Goal: Transaction & Acquisition: Obtain resource

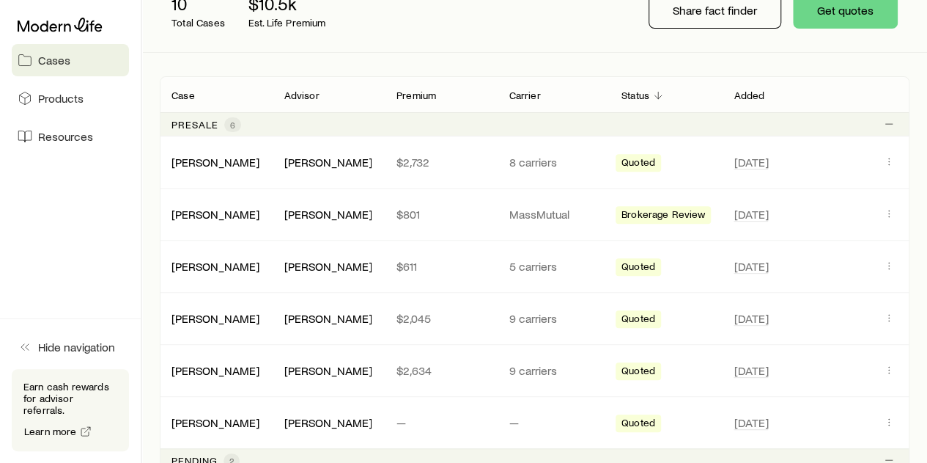
scroll to position [220, 0]
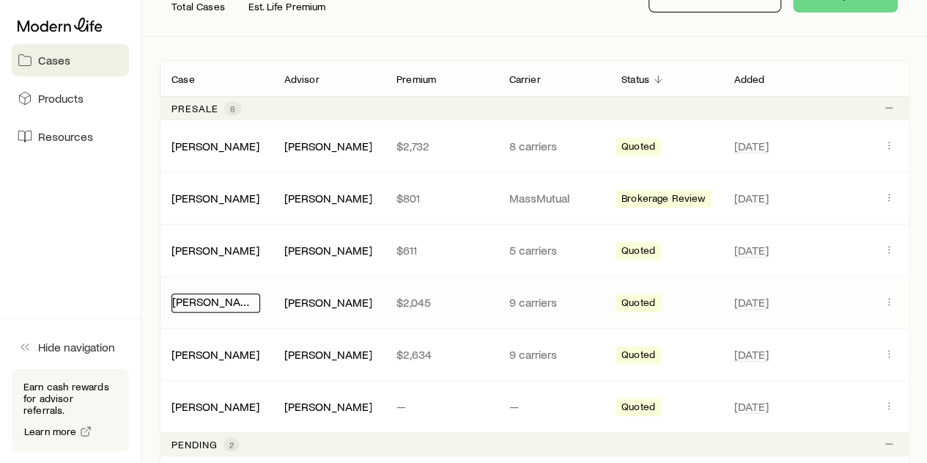
click at [223, 301] on link "[PERSON_NAME]" at bounding box center [216, 301] width 88 height 14
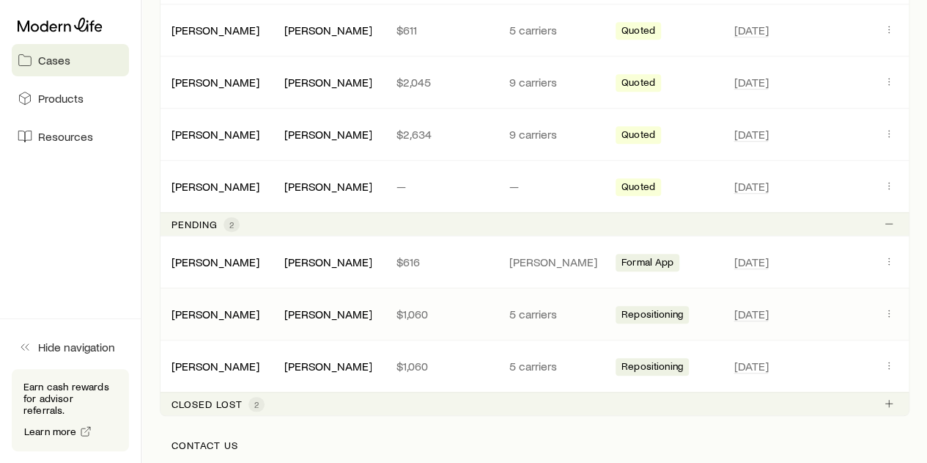
scroll to position [586, 0]
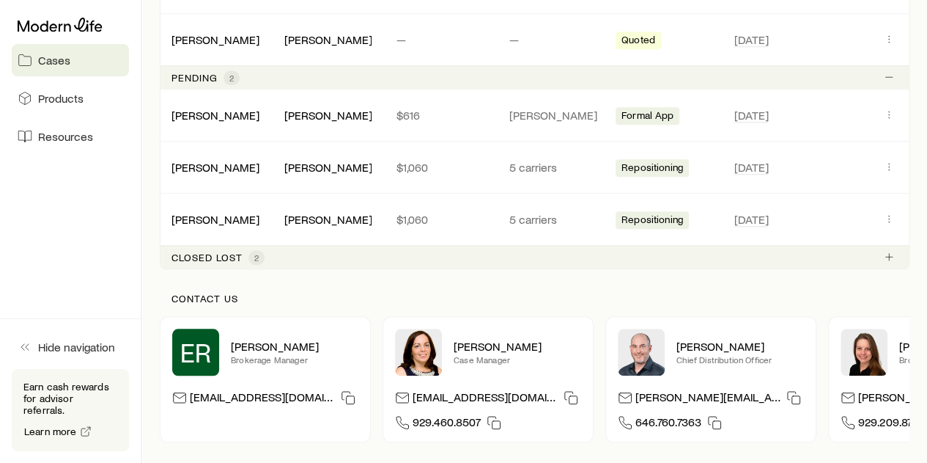
click at [252, 254] on span "2" at bounding box center [256, 257] width 16 height 15
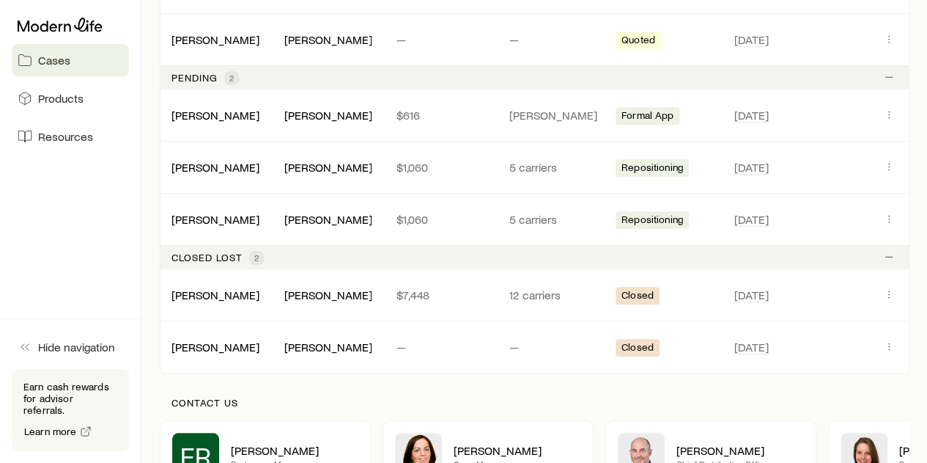
click at [252, 254] on span "2" at bounding box center [256, 257] width 16 height 15
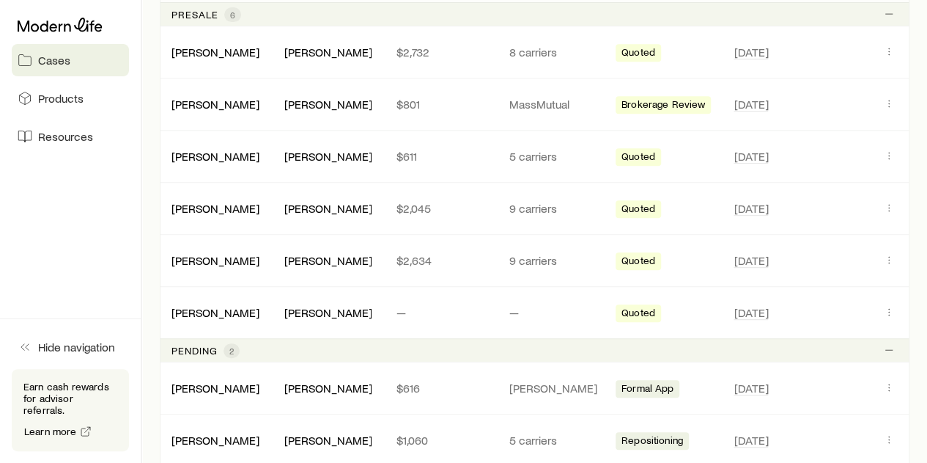
scroll to position [293, 0]
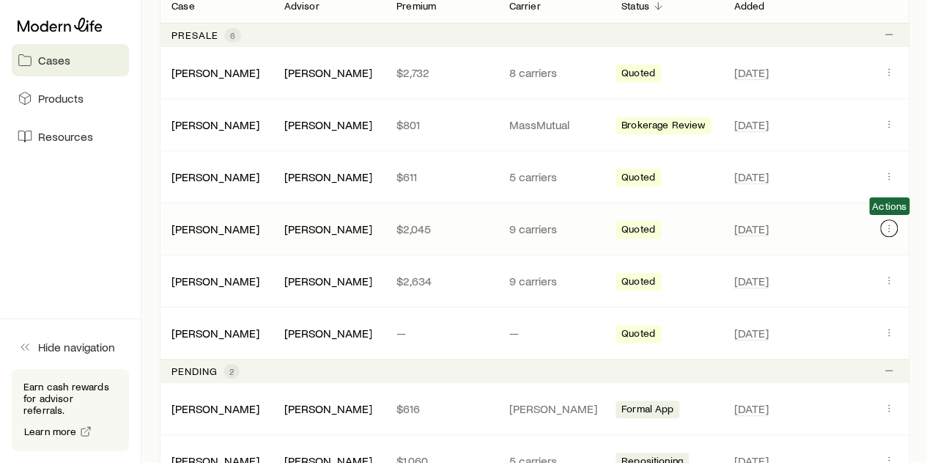
click at [891, 231] on icon "Client cases" at bounding box center [889, 228] width 12 height 12
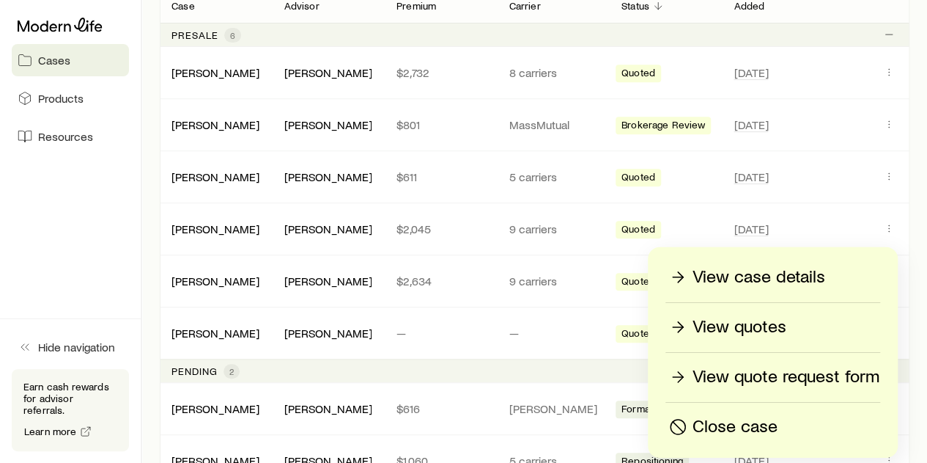
click at [768, 330] on p "View quotes" at bounding box center [740, 326] width 94 height 23
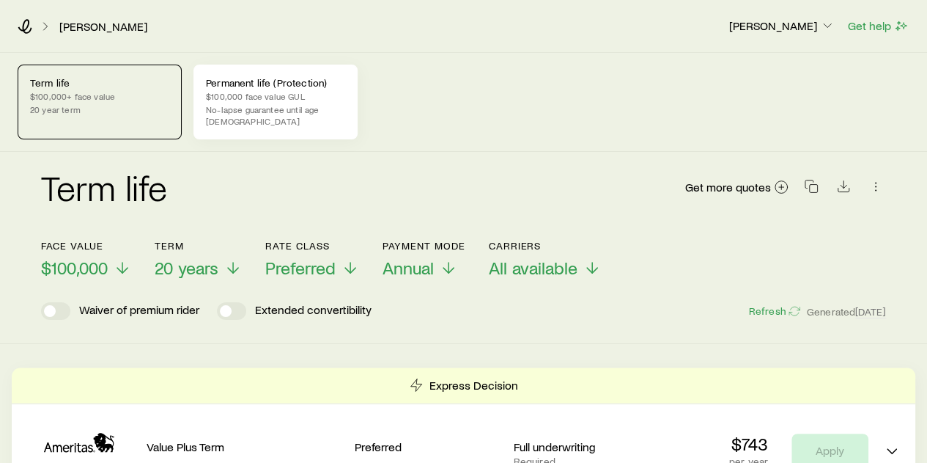
click at [312, 92] on p "$100,000 face value GUL" at bounding box center [275, 96] width 139 height 12
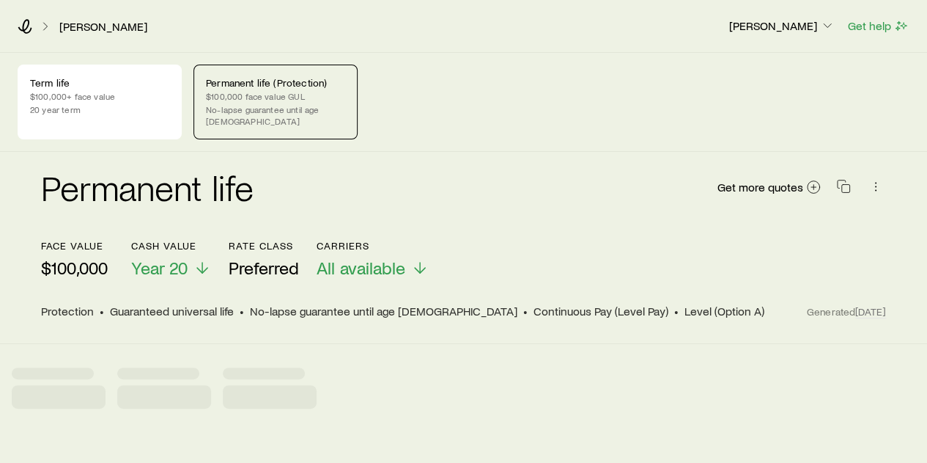
click at [312, 92] on p "$100,000 face value GUL" at bounding box center [275, 96] width 139 height 12
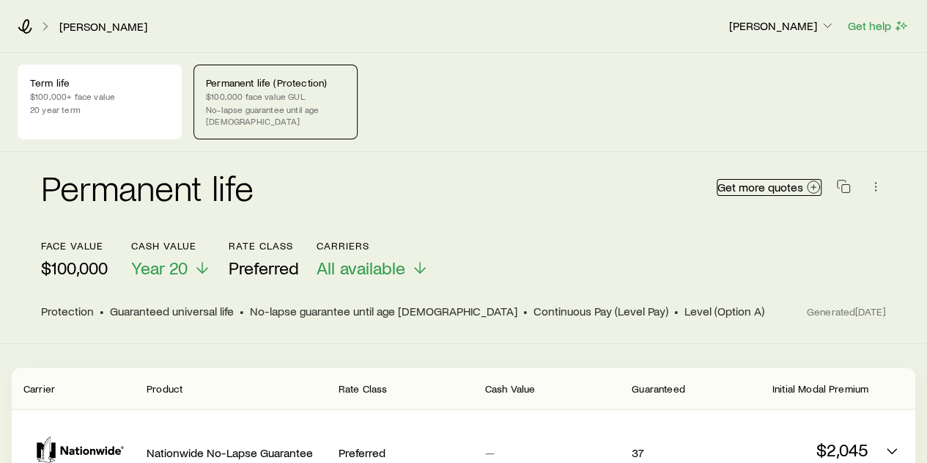
click at [813, 180] on icon at bounding box center [813, 187] width 15 height 15
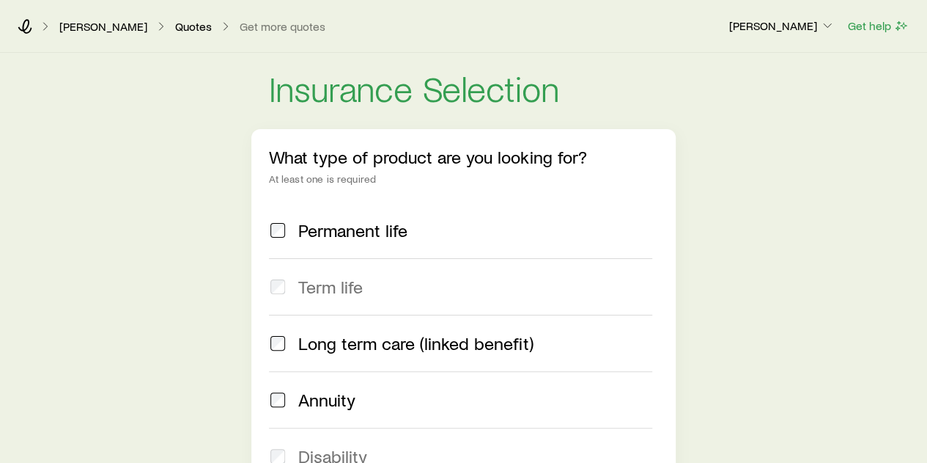
click at [364, 235] on span "Permanent life" at bounding box center [352, 230] width 109 height 21
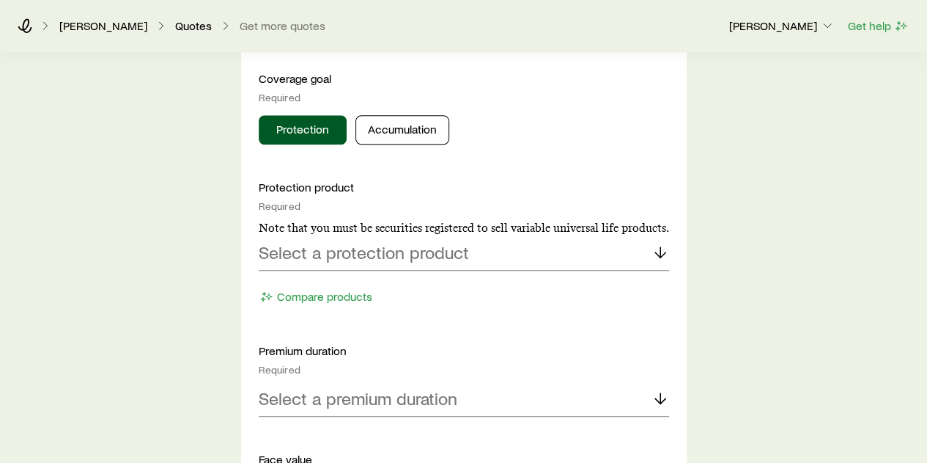
scroll to position [660, 0]
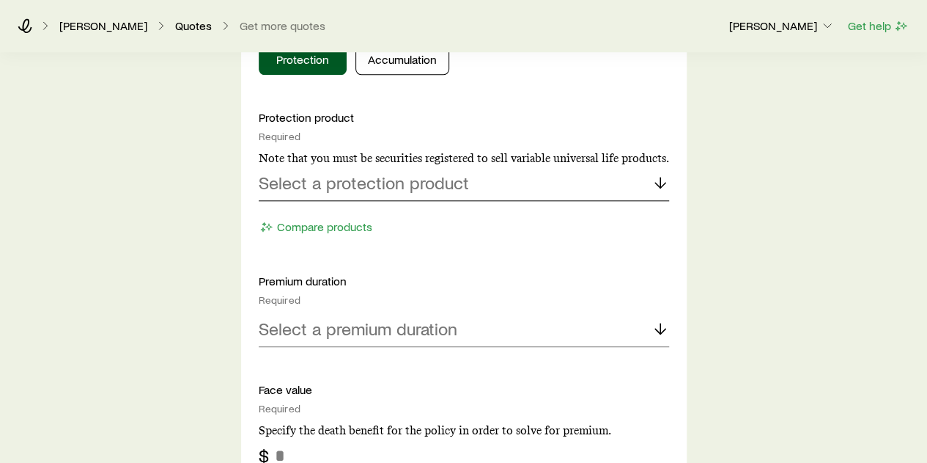
click at [442, 180] on p "Select a protection product" at bounding box center [364, 182] width 210 height 21
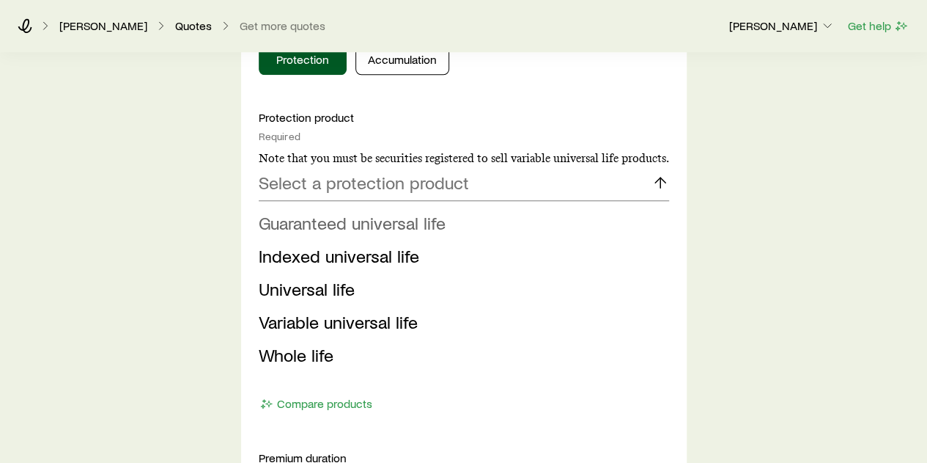
click at [435, 227] on span "Guaranteed universal life" at bounding box center [352, 222] width 187 height 21
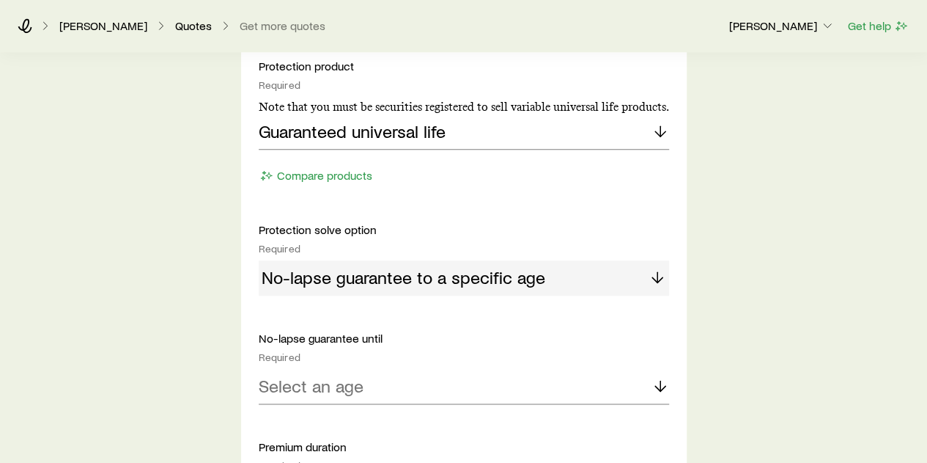
scroll to position [733, 0]
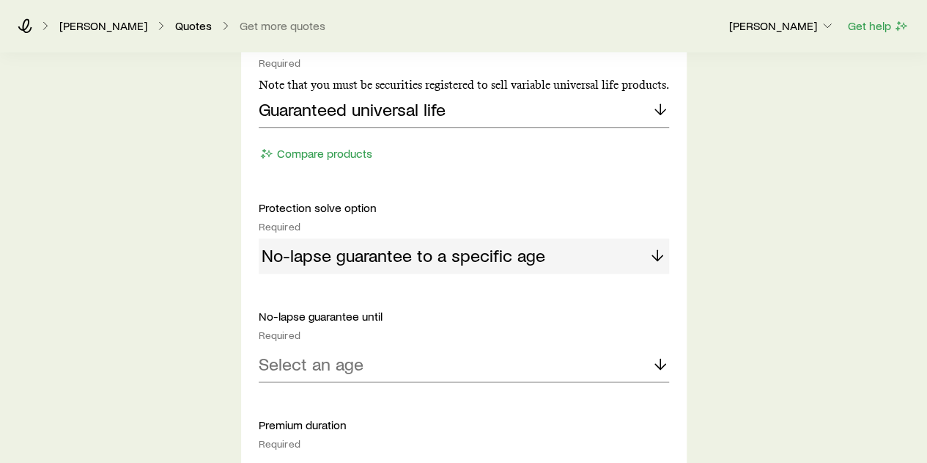
click at [460, 254] on div "No-lapse guarantee to a specific age" at bounding box center [464, 255] width 410 height 35
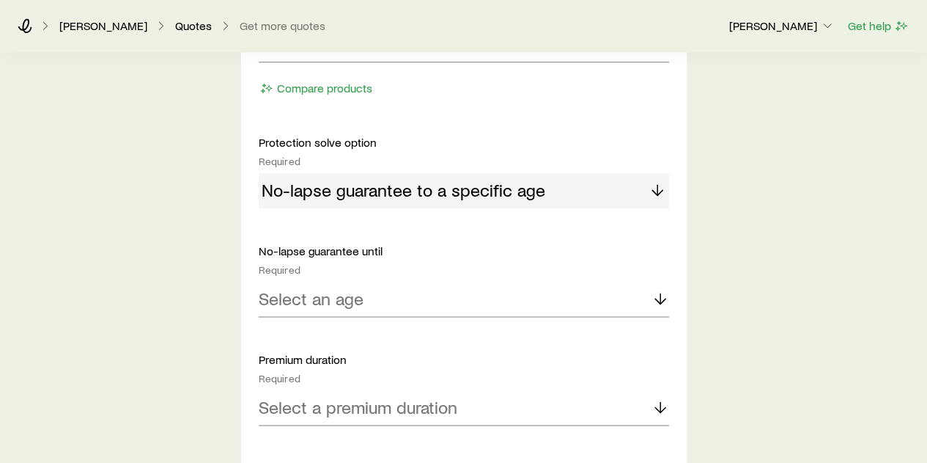
scroll to position [953, 0]
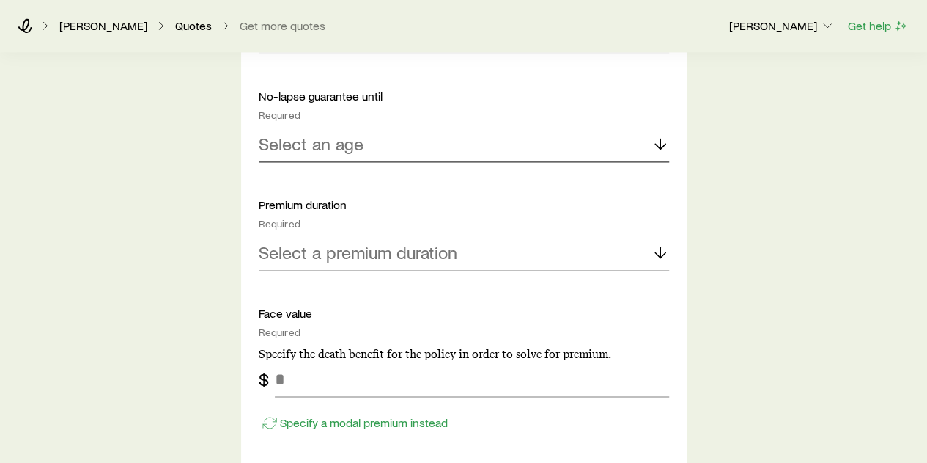
click at [423, 131] on div "Select an age" at bounding box center [464, 144] width 410 height 35
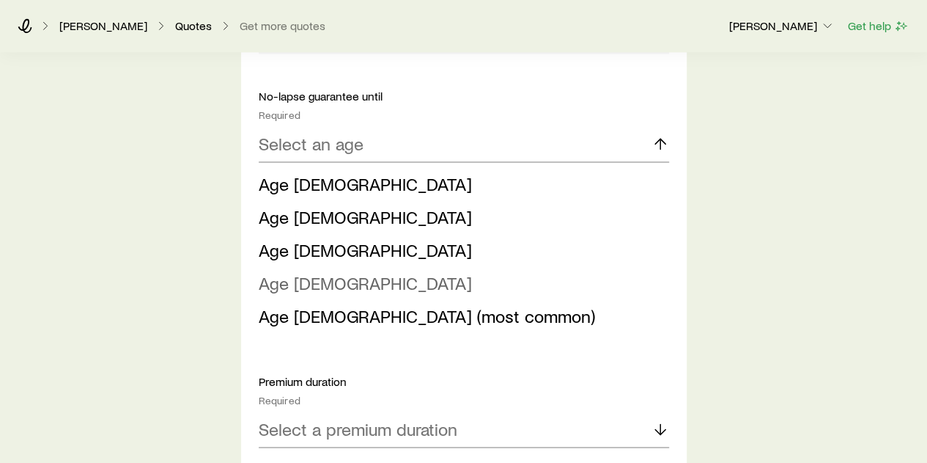
click at [334, 273] on li "Age [DEMOGRAPHIC_DATA]" at bounding box center [460, 283] width 402 height 33
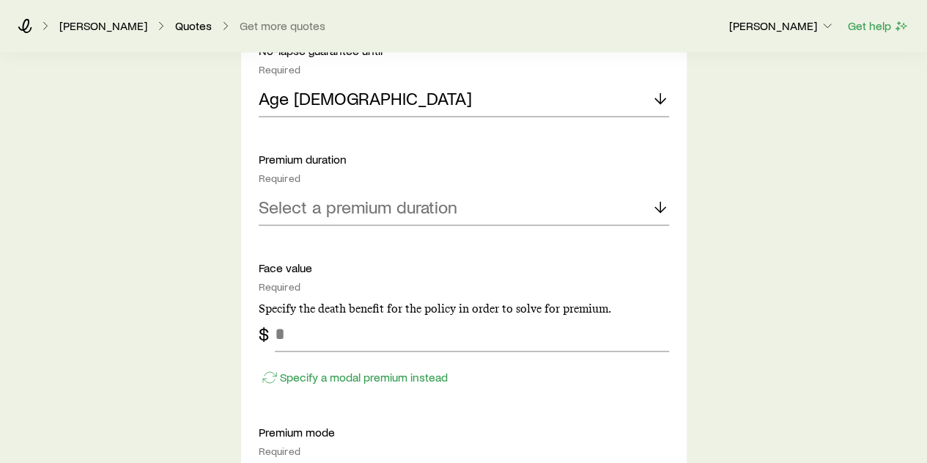
scroll to position [1026, 0]
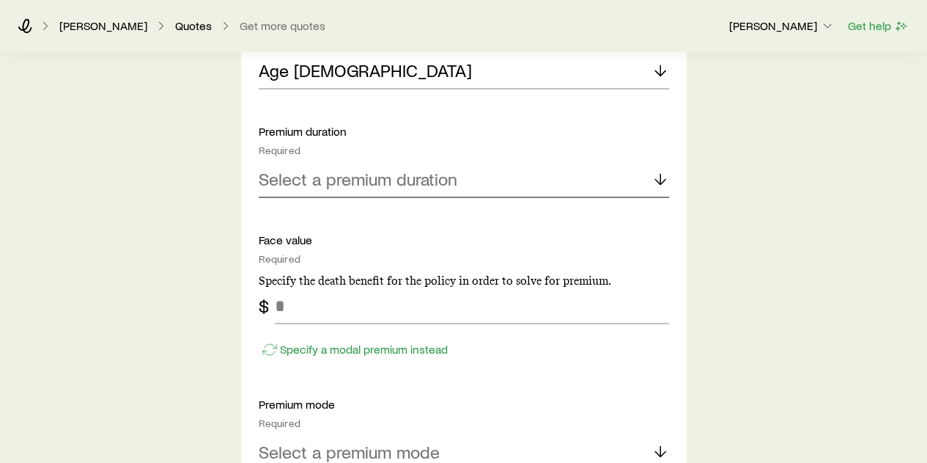
click at [399, 180] on p "Select a premium duration" at bounding box center [358, 179] width 199 height 21
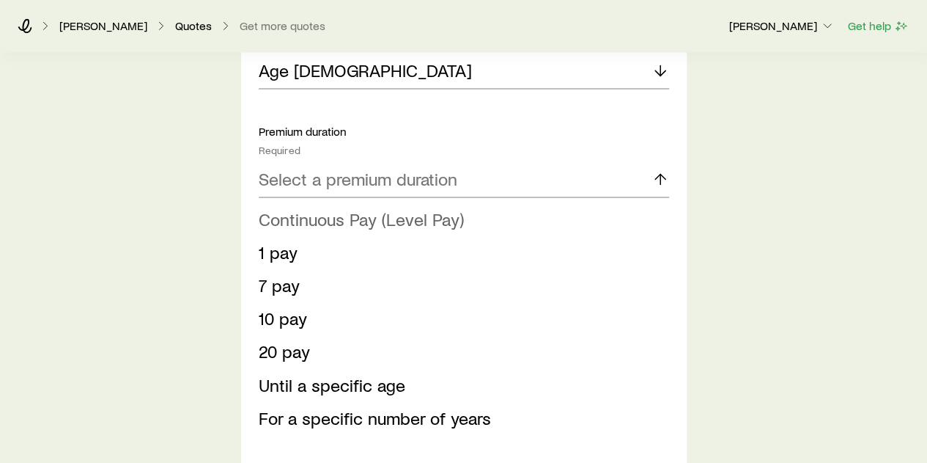
click at [361, 218] on span "Continuous Pay (Level Pay)" at bounding box center [361, 218] width 205 height 21
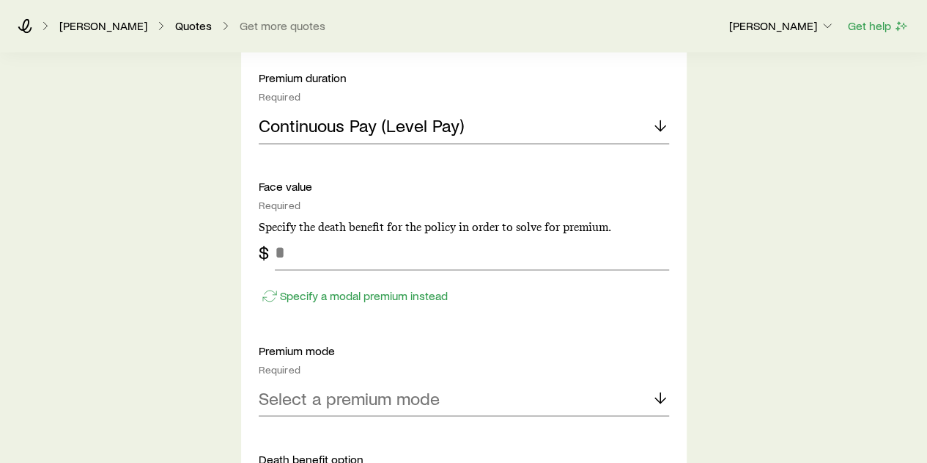
scroll to position [1100, 0]
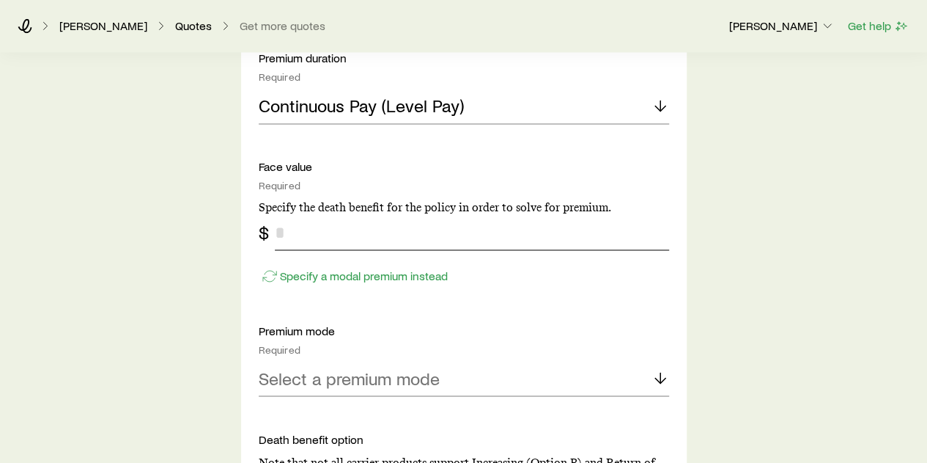
click at [364, 239] on input "tel" at bounding box center [472, 232] width 394 height 35
type input "******"
click at [520, 297] on div "Protection product Required Note that you must be securities registered to sell…" at bounding box center [464, 94] width 410 height 849
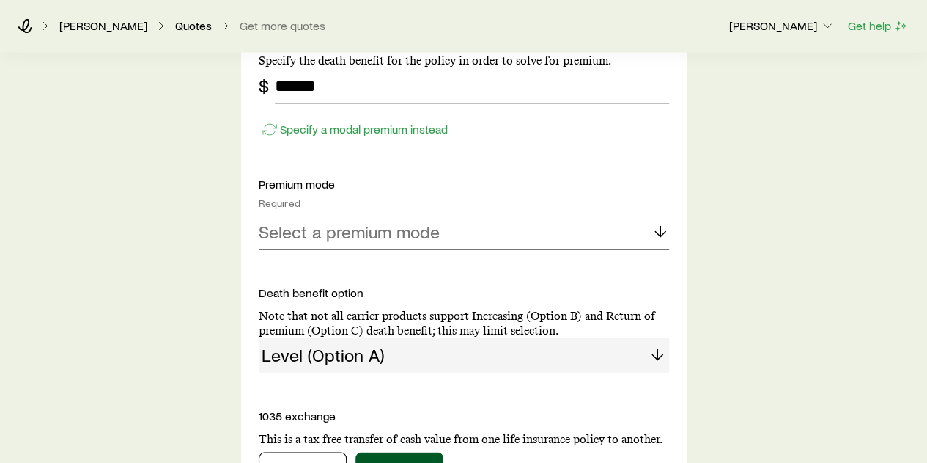
click at [479, 231] on div "Select a premium mode" at bounding box center [464, 231] width 410 height 35
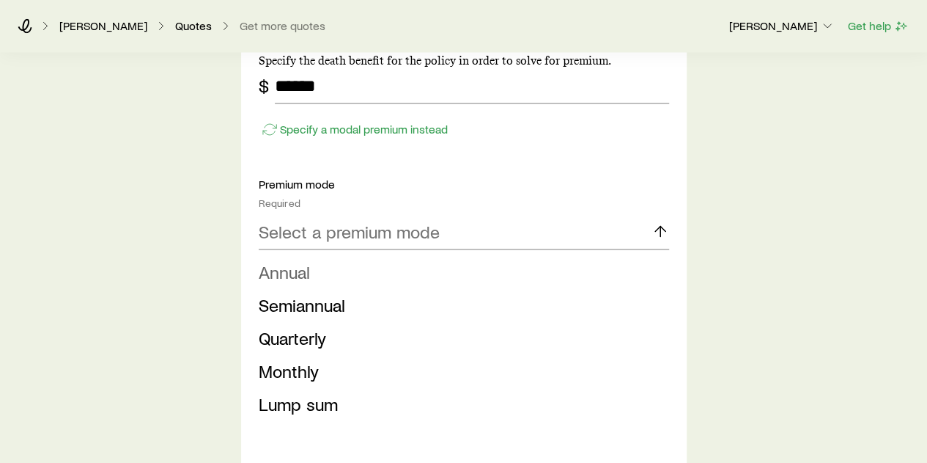
click at [400, 279] on li "Annual" at bounding box center [460, 271] width 402 height 33
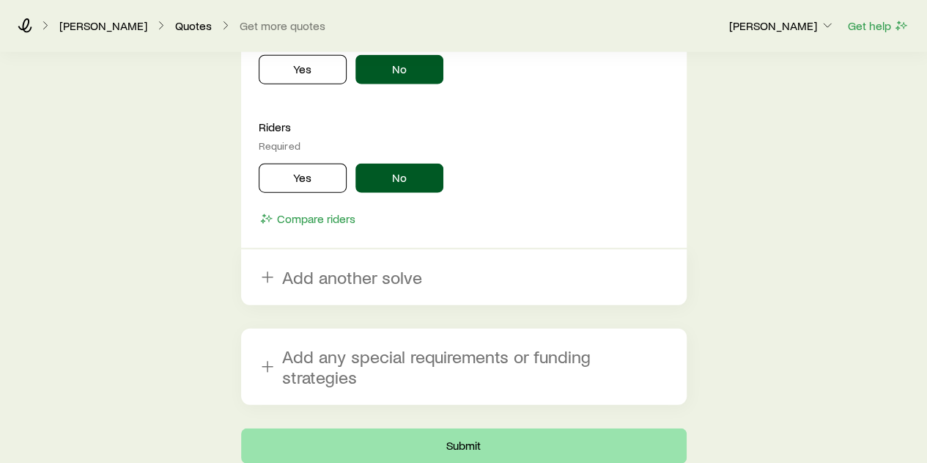
scroll to position [1863, 0]
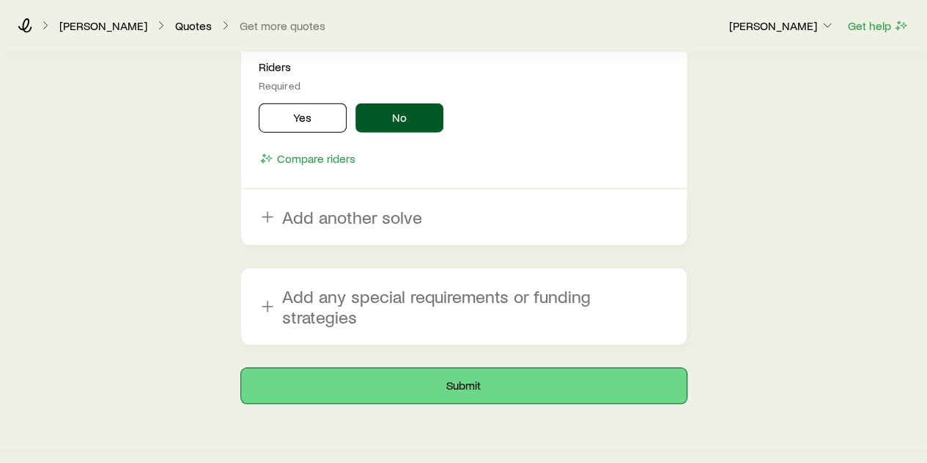
click at [459, 370] on button "Submit" at bounding box center [464, 385] width 446 height 35
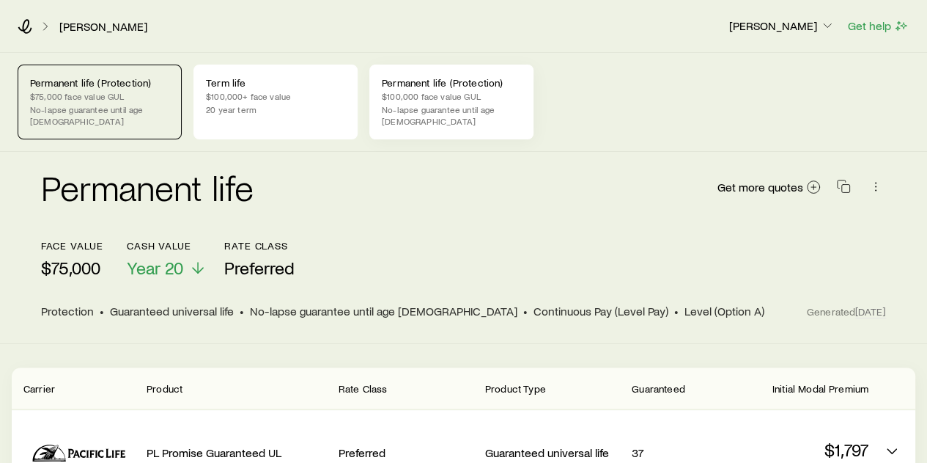
click at [485, 117] on div "Permanent life (Protection) $100,000 face value GUL No-lapse guarantee until ag…" at bounding box center [451, 102] width 164 height 75
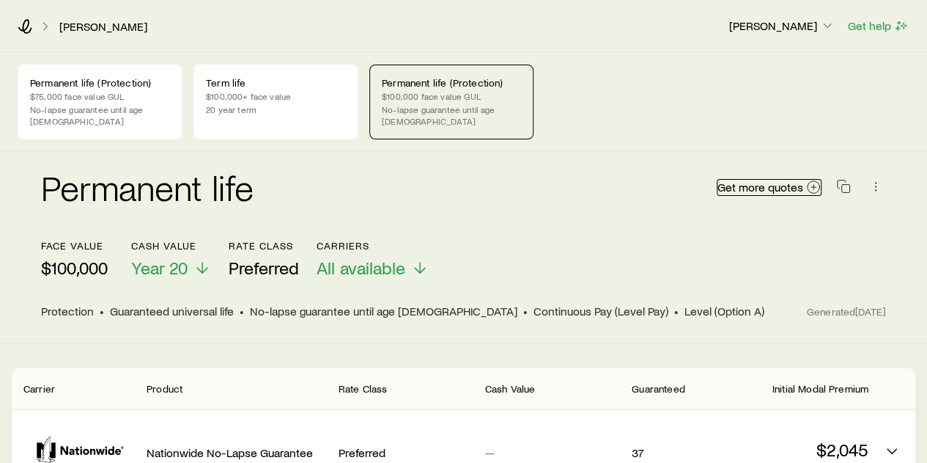
click at [798, 181] on span "Get more quotes" at bounding box center [761, 187] width 86 height 12
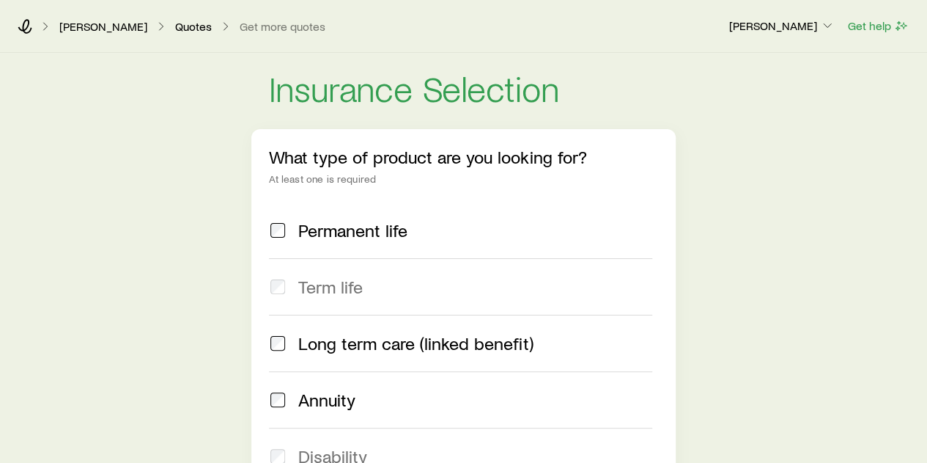
click at [389, 236] on span "Permanent life" at bounding box center [352, 230] width 109 height 21
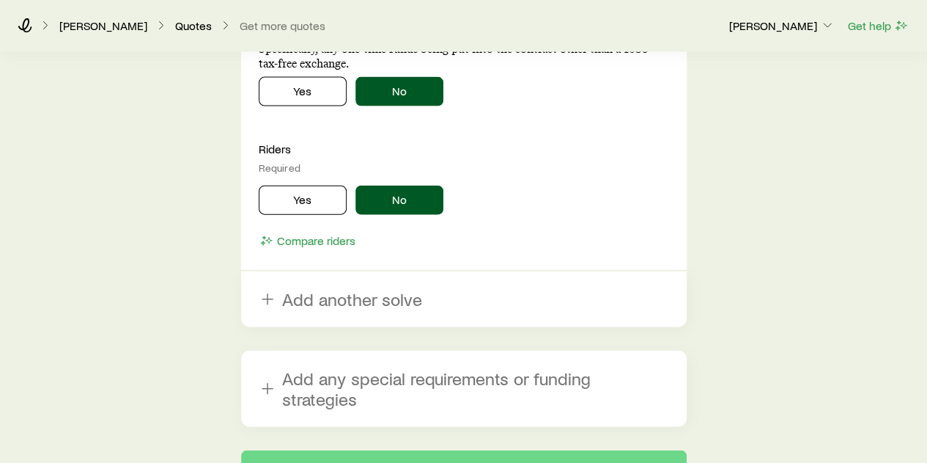
scroll to position [1613, 0]
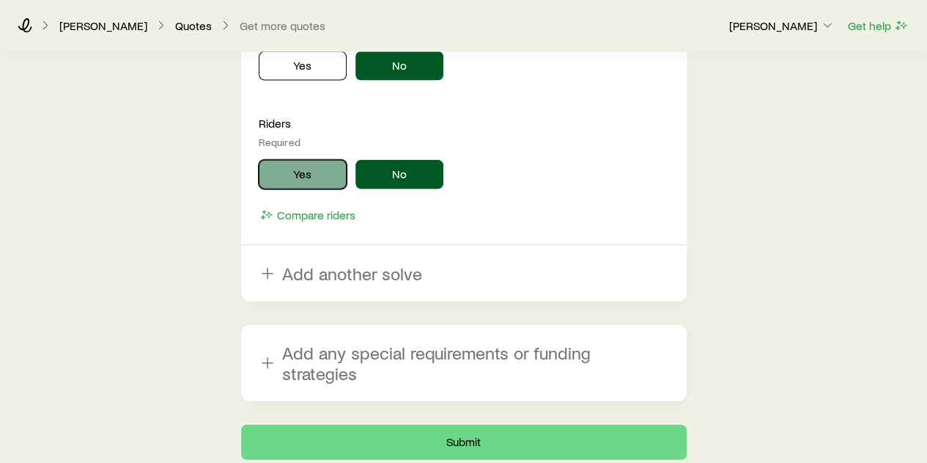
click at [317, 183] on button "Yes" at bounding box center [303, 174] width 88 height 29
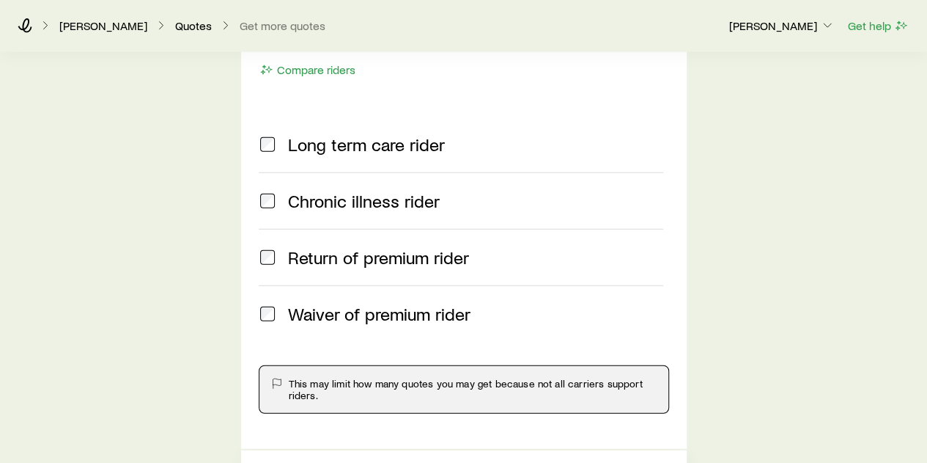
scroll to position [1759, 0]
click at [377, 133] on span "Long term care rider" at bounding box center [366, 143] width 157 height 21
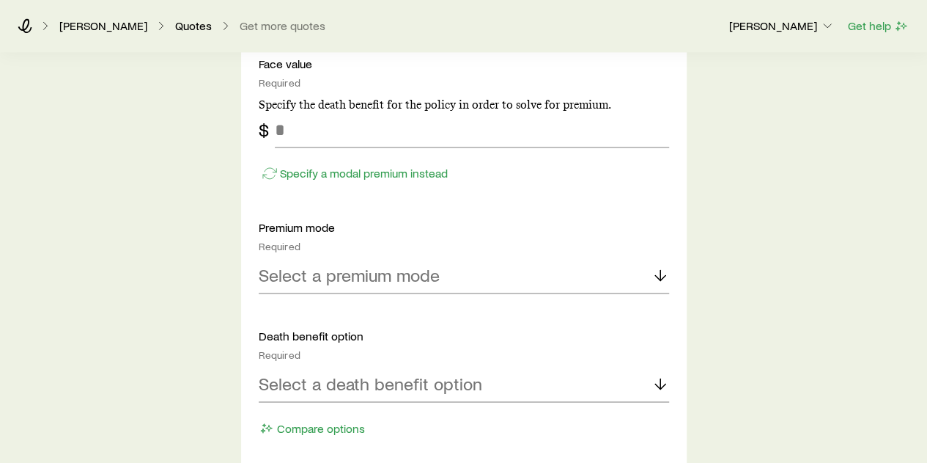
scroll to position [1026, 0]
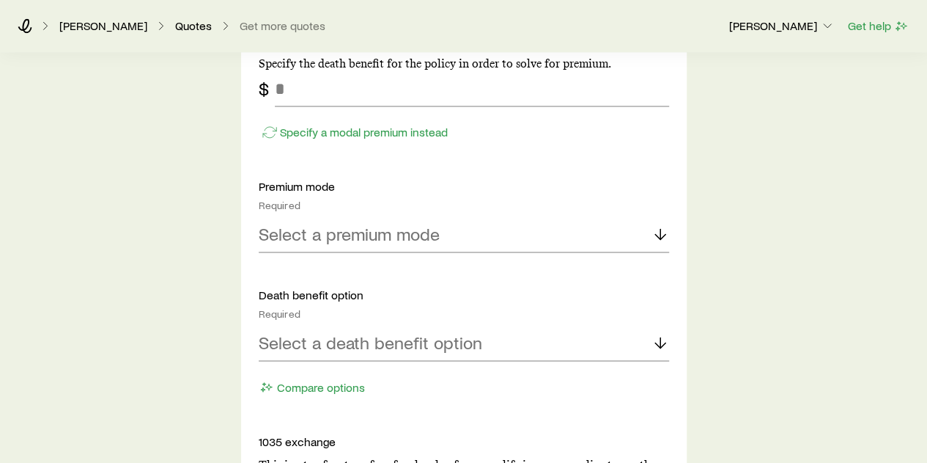
click at [444, 251] on div "Protection product Required Note that you must be securities registered to sell…" at bounding box center [464, 70] width 410 height 655
click at [392, 234] on p "Select a premium mode" at bounding box center [349, 234] width 181 height 21
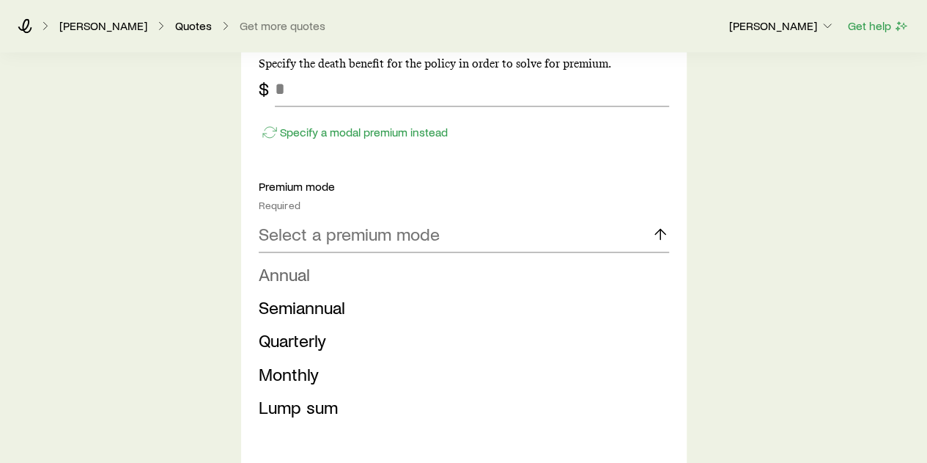
click at [372, 268] on li "Annual" at bounding box center [460, 274] width 402 height 33
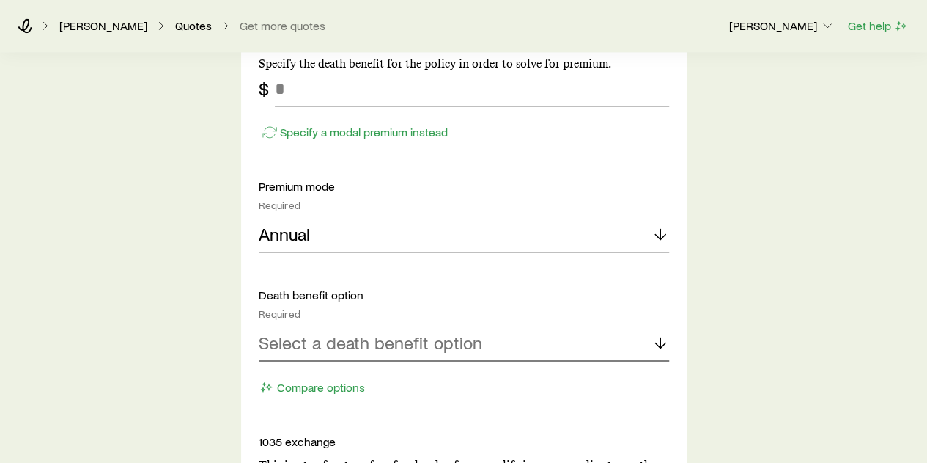
click at [421, 342] on p "Select a death benefit option" at bounding box center [371, 342] width 224 height 21
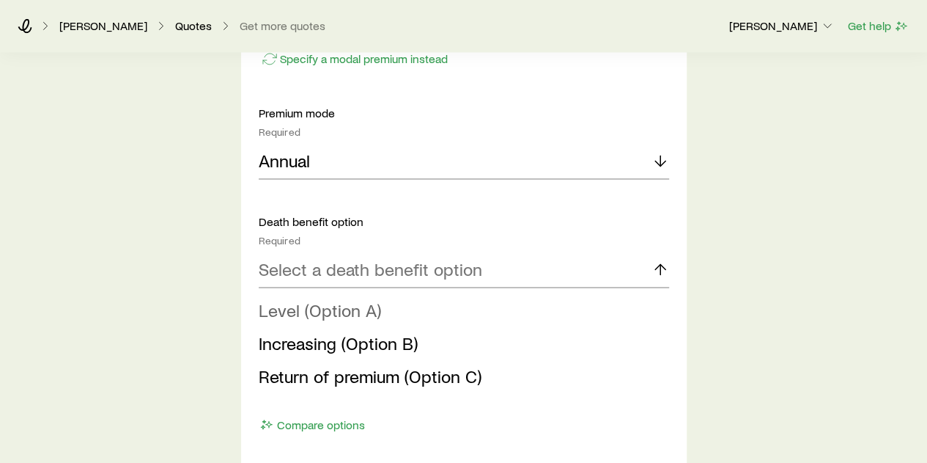
click at [409, 301] on li "Level (Option A)" at bounding box center [460, 309] width 402 height 33
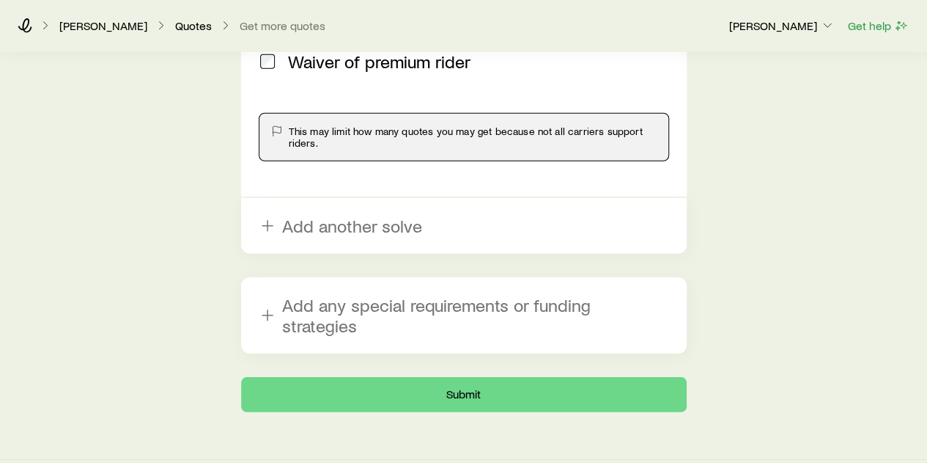
scroll to position [2017, 0]
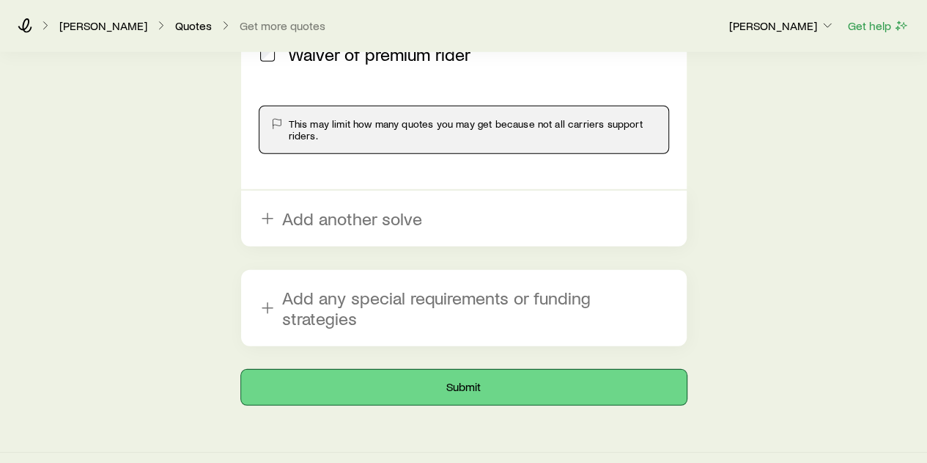
click at [471, 372] on button "Submit" at bounding box center [464, 386] width 446 height 35
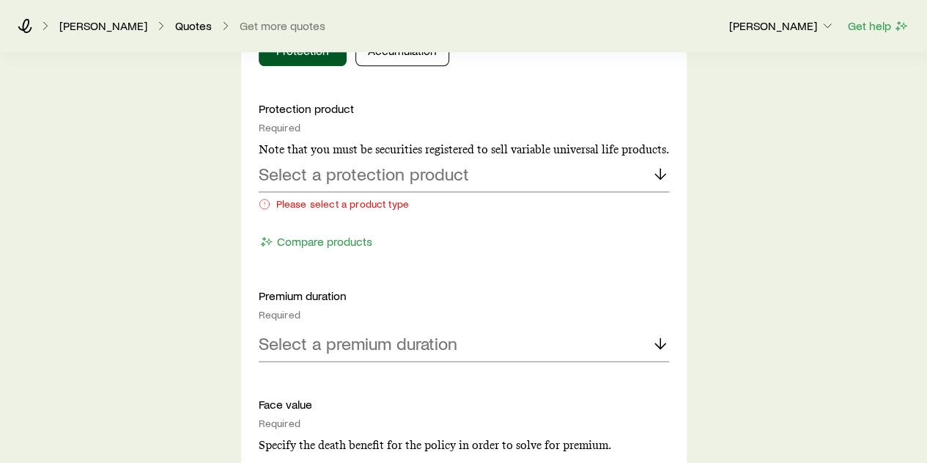
scroll to position [733, 0]
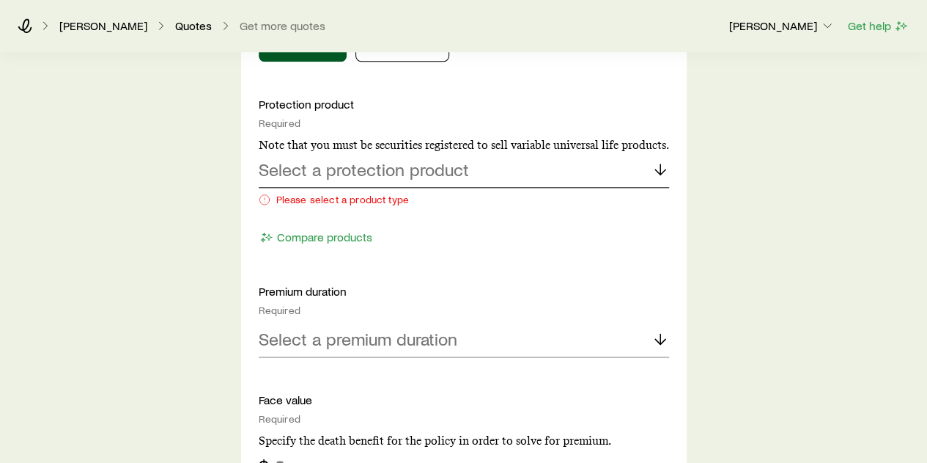
click at [463, 176] on p "Select a protection product" at bounding box center [364, 169] width 210 height 21
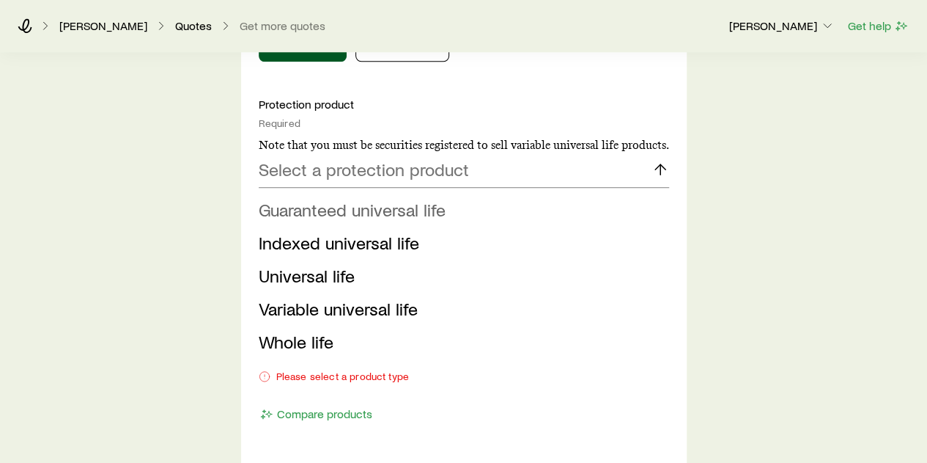
click at [454, 212] on li "Guaranteed universal life" at bounding box center [460, 210] width 402 height 33
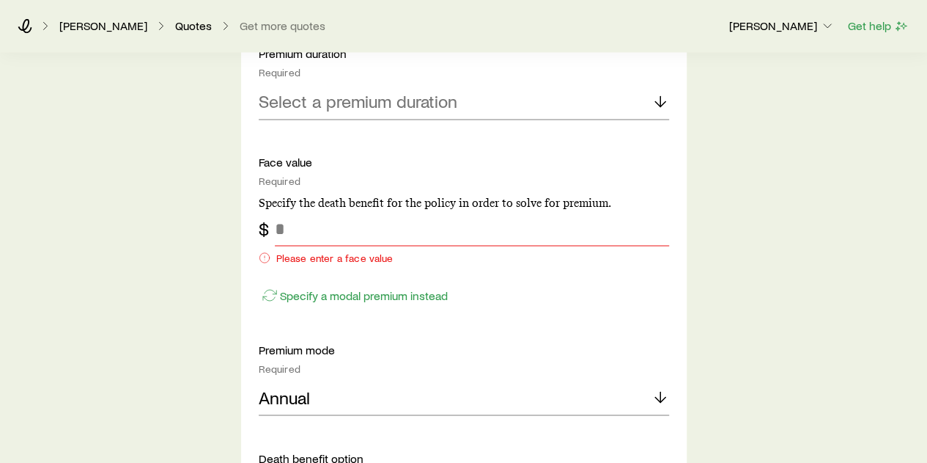
scroll to position [1173, 0]
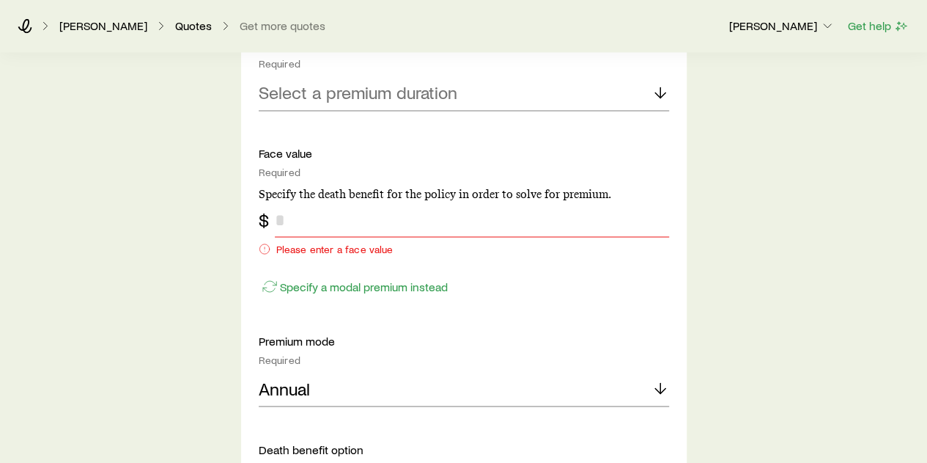
click at [450, 216] on input "tel" at bounding box center [472, 219] width 394 height 35
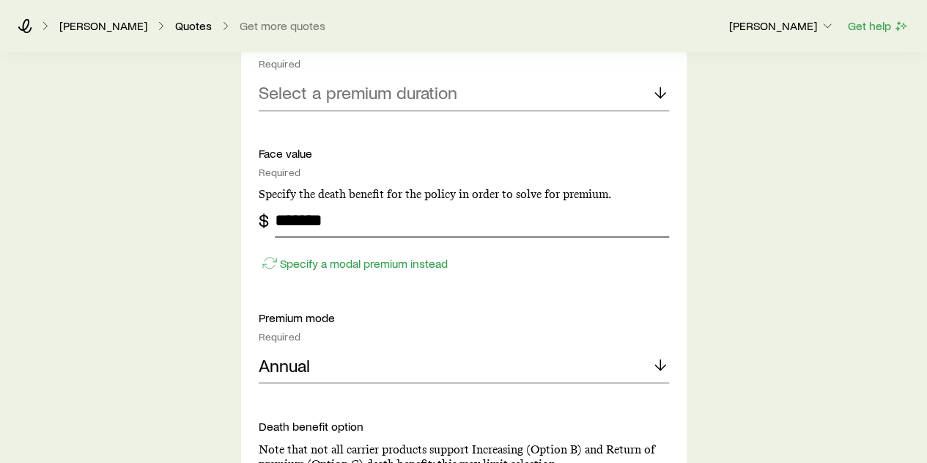
type input "*******"
click at [561, 321] on p "Premium mode" at bounding box center [464, 316] width 410 height 15
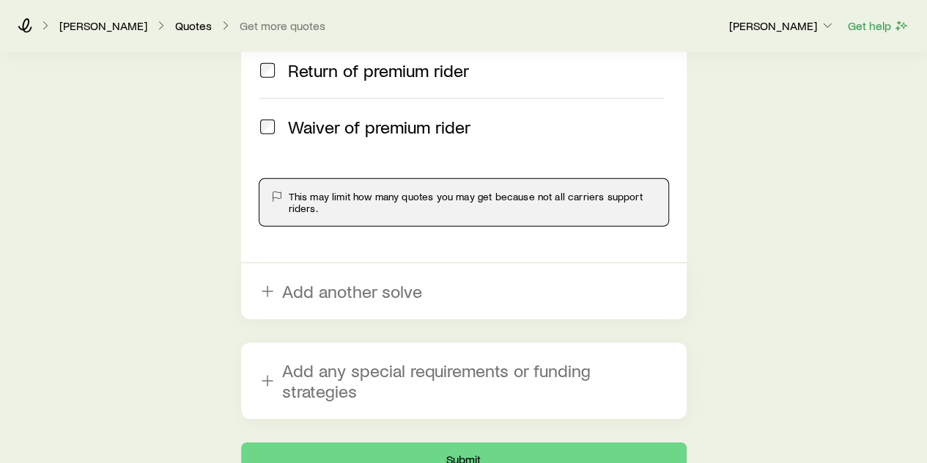
scroll to position [2271, 0]
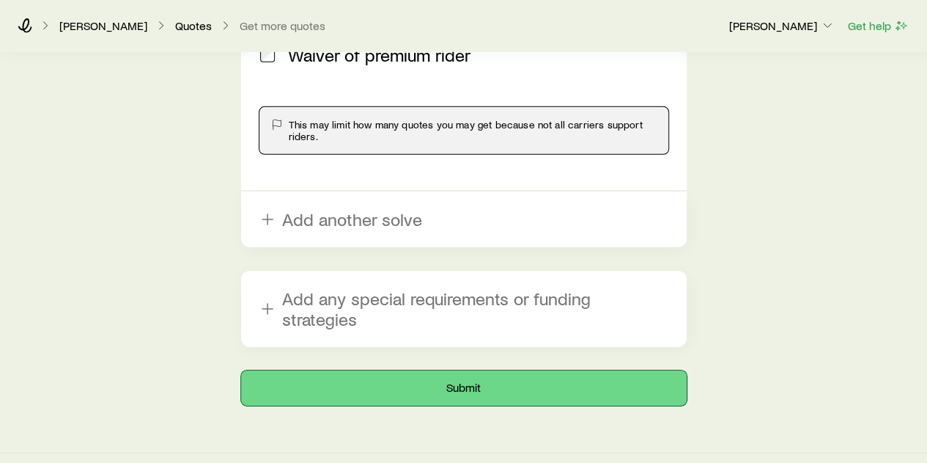
click at [507, 372] on button "Submit" at bounding box center [464, 387] width 446 height 35
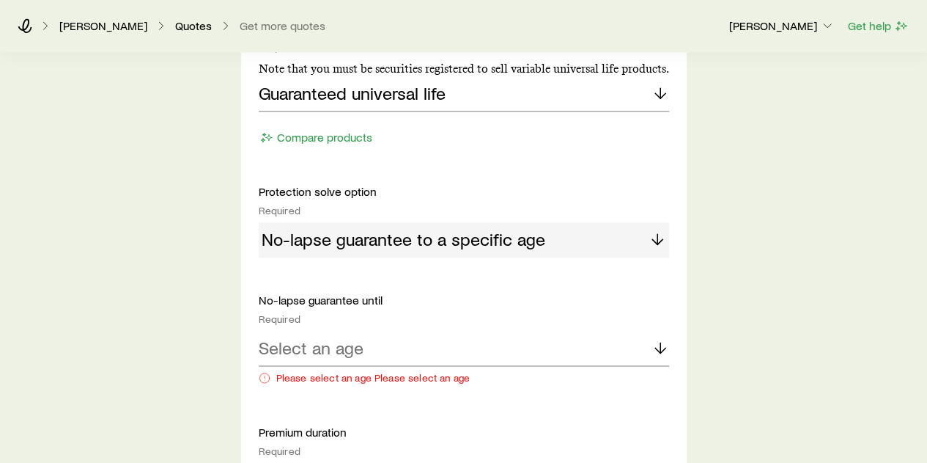
scroll to position [953, 0]
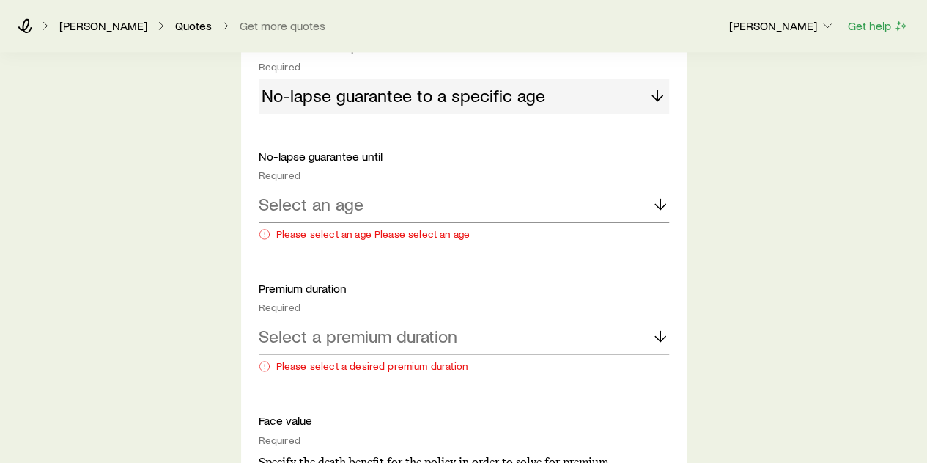
click at [452, 206] on div "Select an age" at bounding box center [464, 204] width 410 height 35
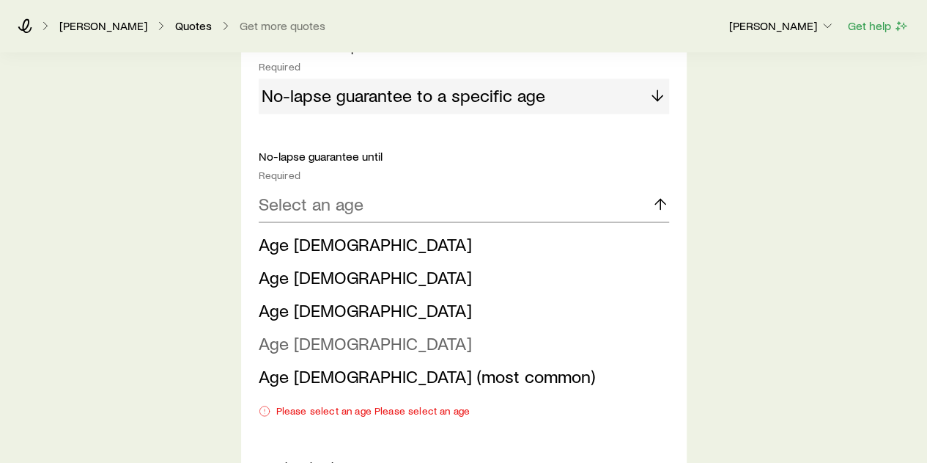
click at [374, 345] on li "Age [DEMOGRAPHIC_DATA]" at bounding box center [460, 343] width 402 height 33
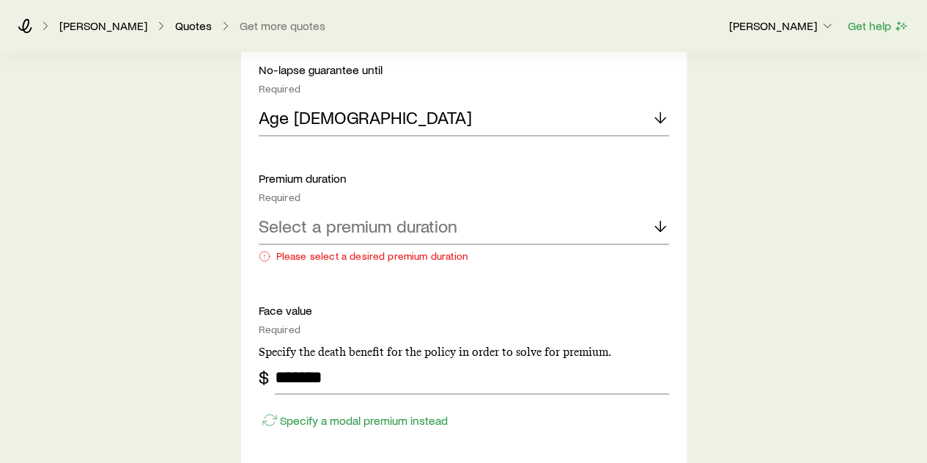
scroll to position [1100, 0]
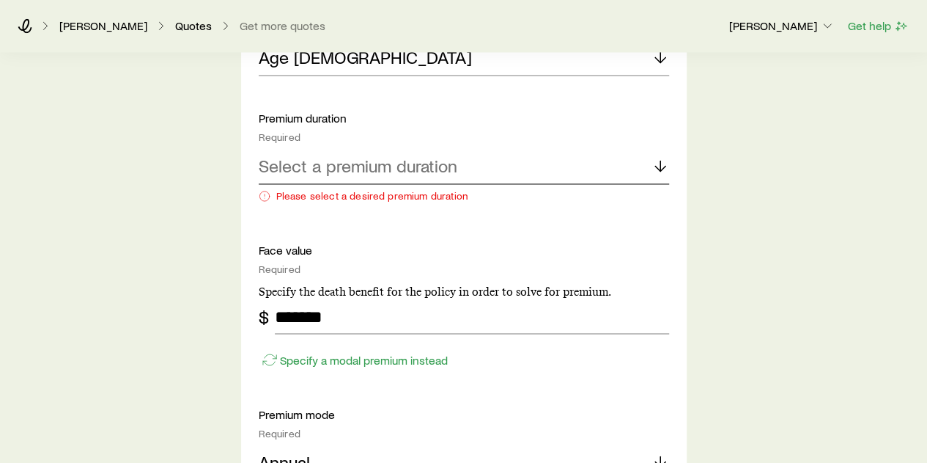
click at [437, 180] on div "Select a premium duration" at bounding box center [464, 166] width 410 height 35
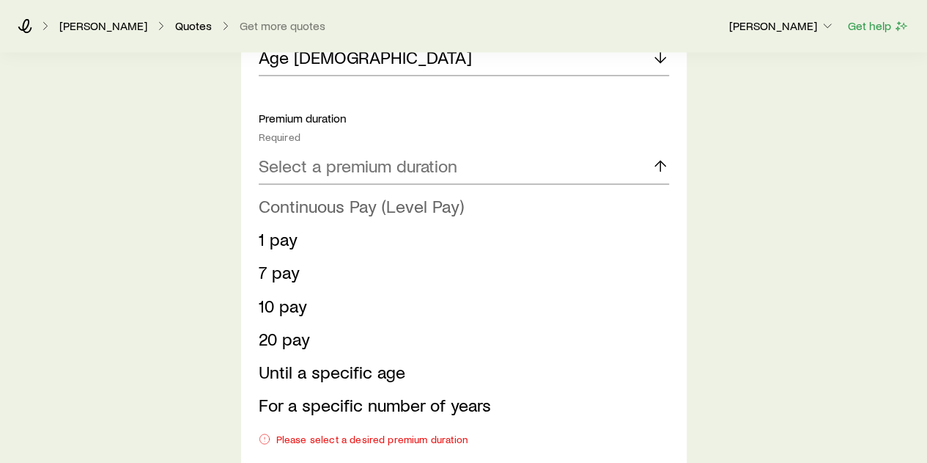
click at [399, 216] on li "Continuous Pay (Level Pay)" at bounding box center [460, 206] width 402 height 33
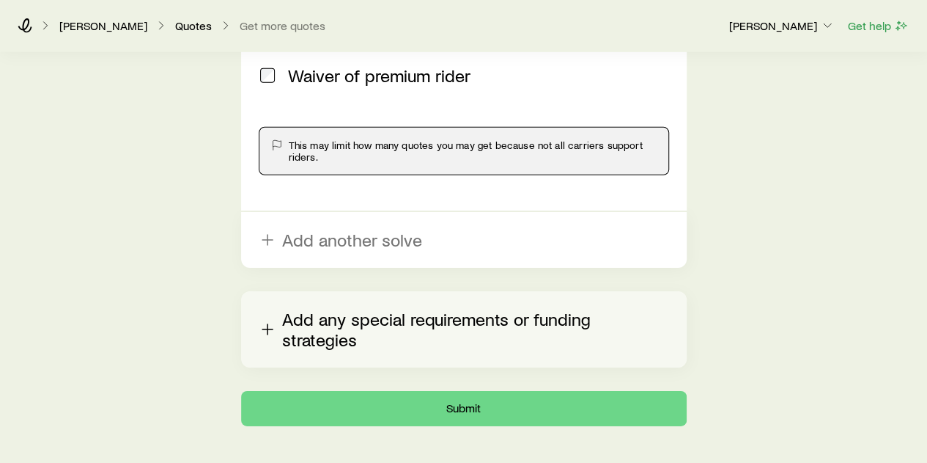
scroll to position [2271, 0]
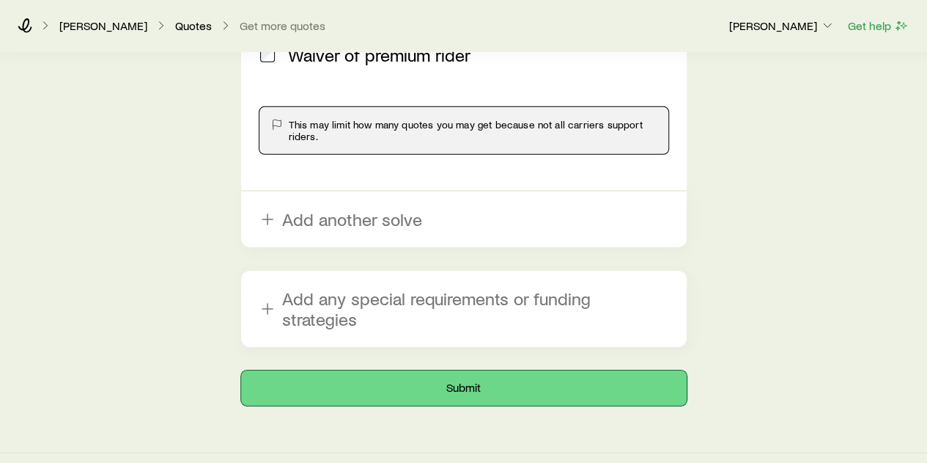
click at [478, 370] on button "Submit" at bounding box center [464, 387] width 446 height 35
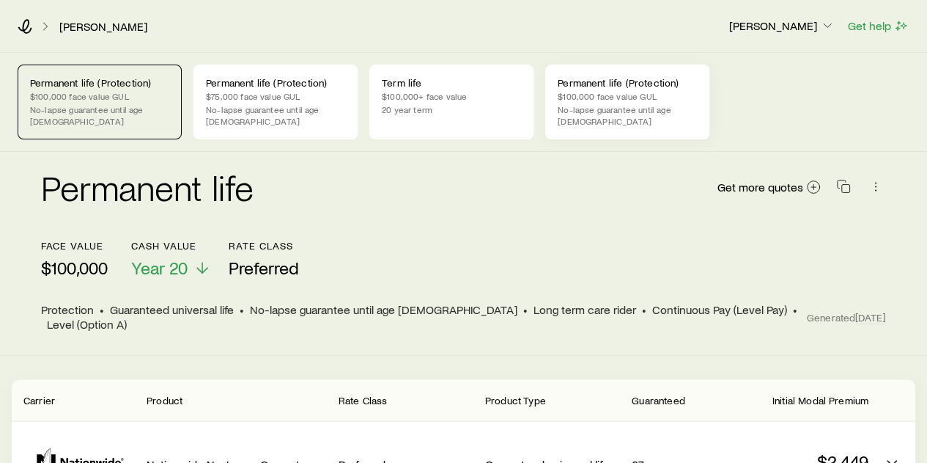
click at [625, 97] on p "$100,000 face value GUL" at bounding box center [627, 96] width 139 height 12
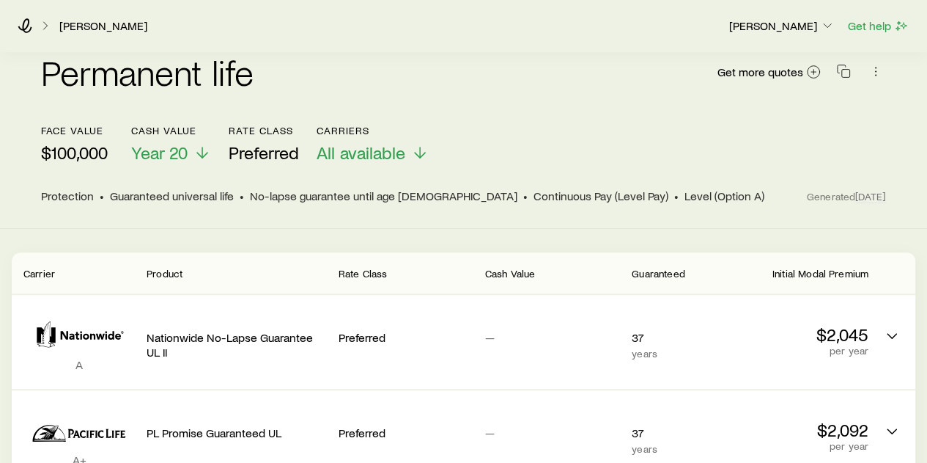
scroll to position [147, 0]
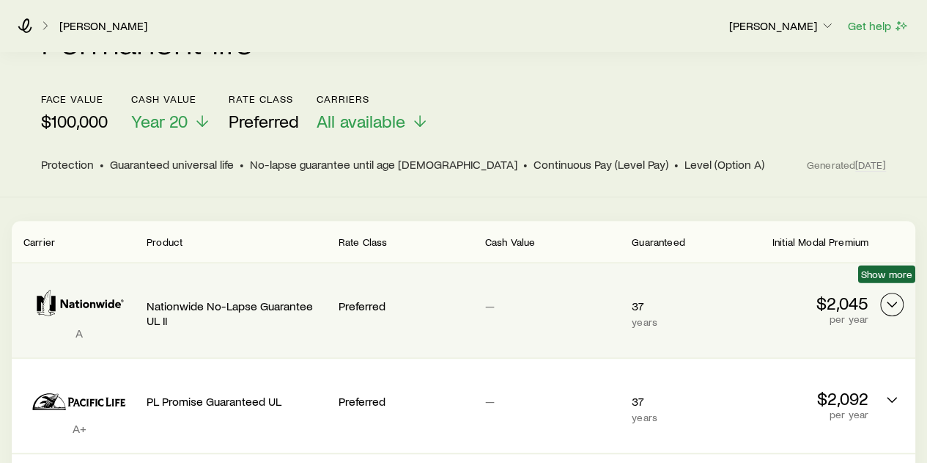
click at [890, 297] on icon "Permanent quotes" at bounding box center [892, 304] width 18 height 18
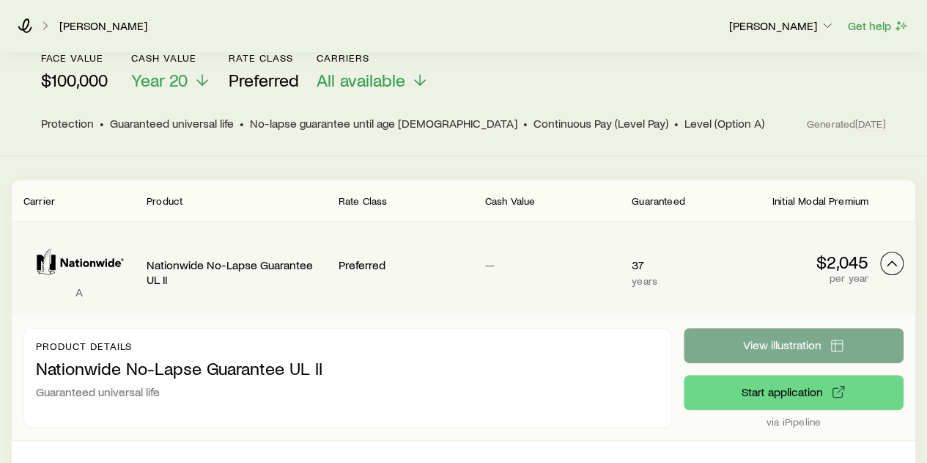
scroll to position [220, 0]
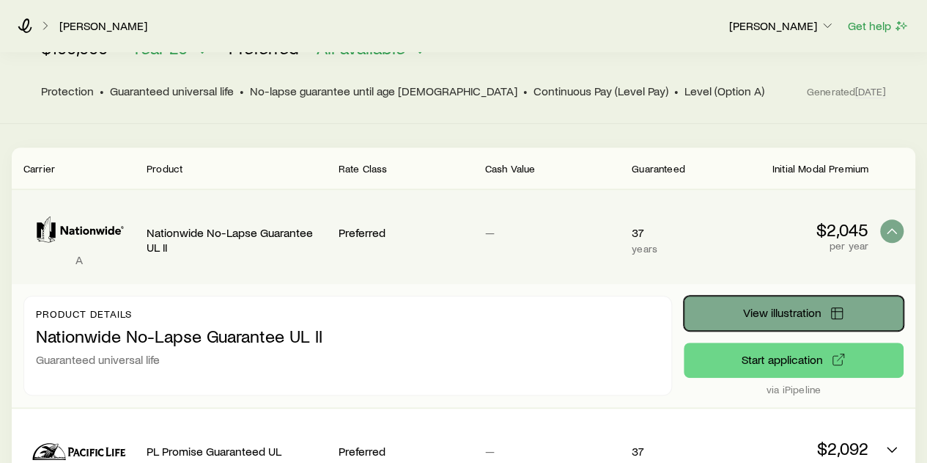
click at [828, 300] on button "View illustration" at bounding box center [794, 312] width 220 height 35
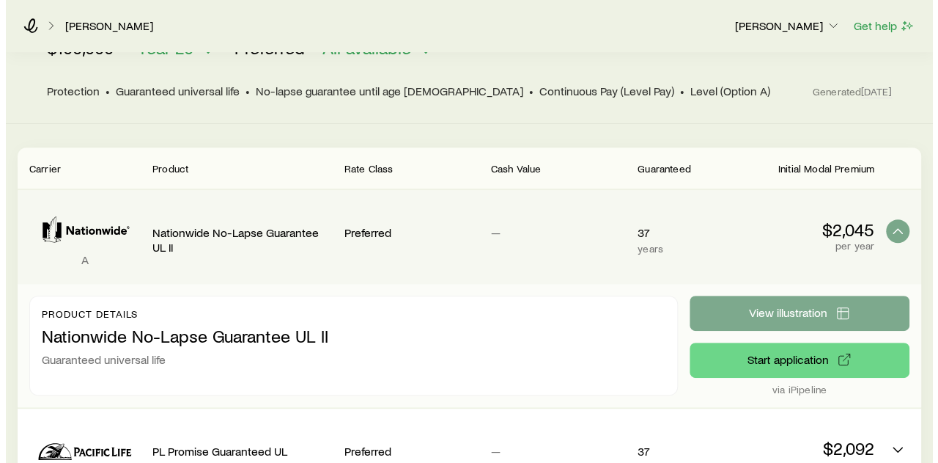
scroll to position [0, 0]
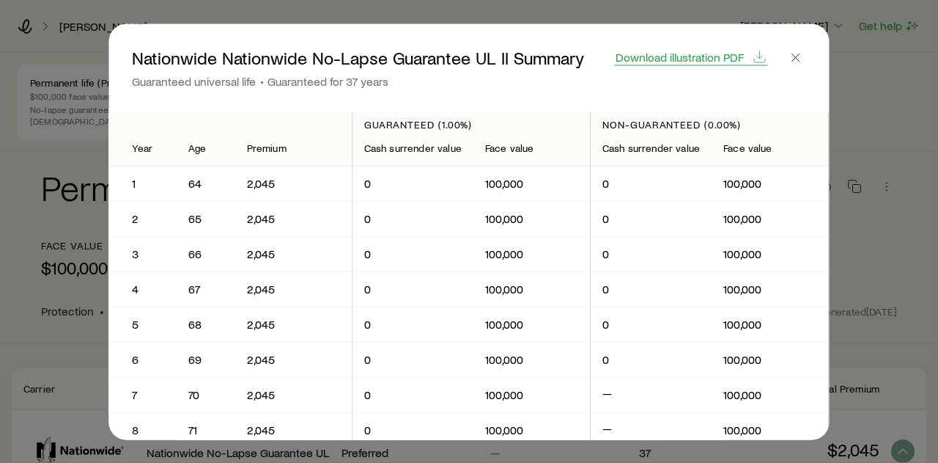
click at [746, 60] on button "Download illustration PDF" at bounding box center [691, 56] width 153 height 17
